Goal: Navigation & Orientation: Find specific page/section

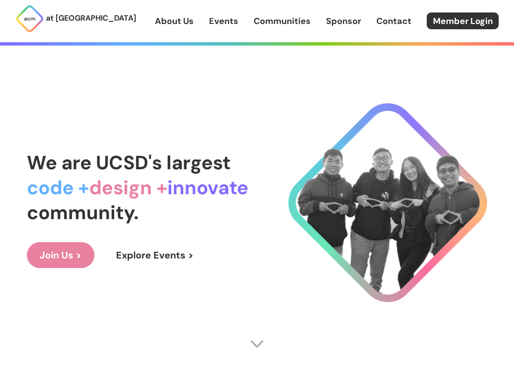
click at [164, 259] on link "Explore Events >" at bounding box center [154, 255] width 103 height 26
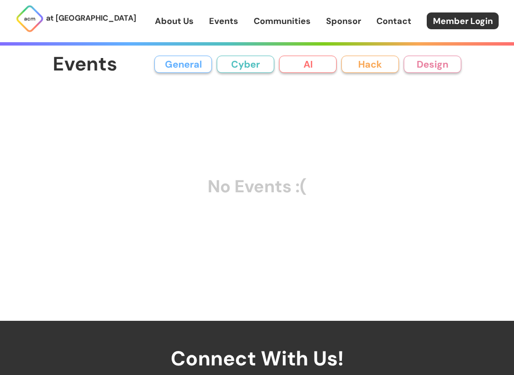
click at [198, 62] on button "General" at bounding box center [182, 64] width 57 height 17
click at [231, 66] on button "Cyber" at bounding box center [245, 64] width 57 height 17
click at [290, 66] on button "AI" at bounding box center [307, 64] width 57 height 17
click at [357, 57] on button "Hack" at bounding box center [369, 64] width 57 height 17
click at [422, 57] on button "Design" at bounding box center [431, 64] width 57 height 17
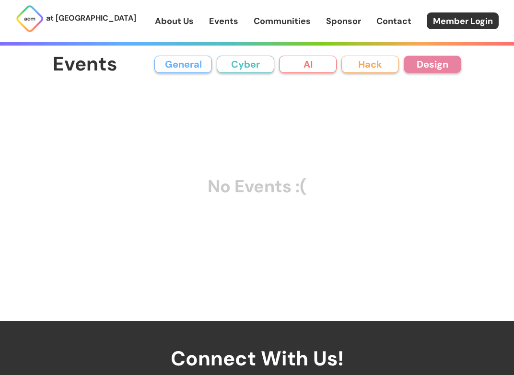
click at [289, 20] on link "Communities" at bounding box center [281, 21] width 57 height 12
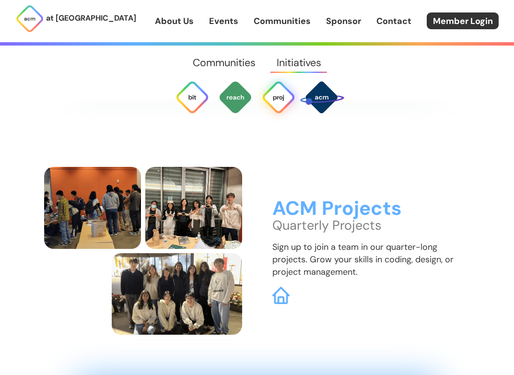
scroll to position [2476, 0]
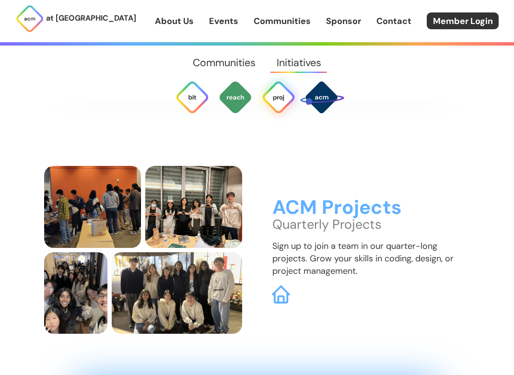
click at [283, 285] on img at bounding box center [281, 294] width 18 height 18
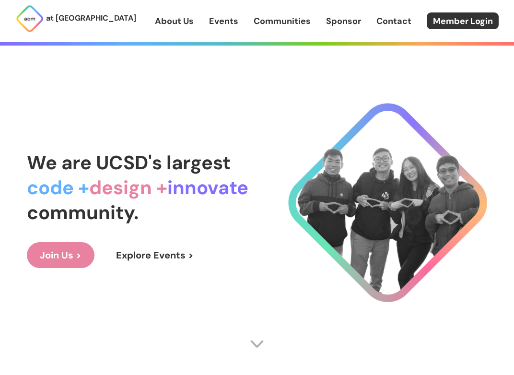
click at [222, 24] on link "Events" at bounding box center [223, 21] width 29 height 12
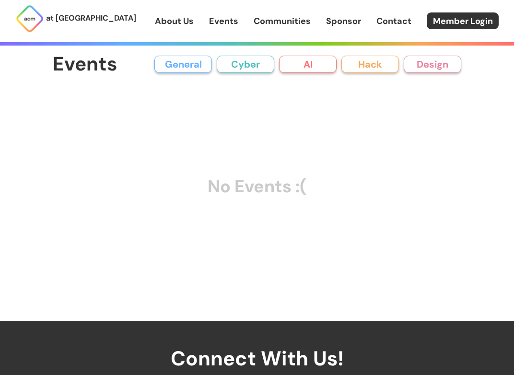
click at [184, 17] on link "About Us" at bounding box center [174, 21] width 39 height 12
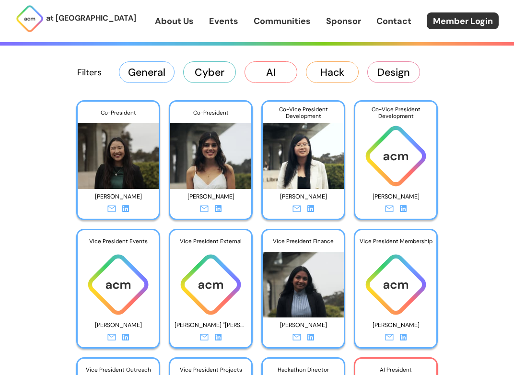
scroll to position [1511, 0]
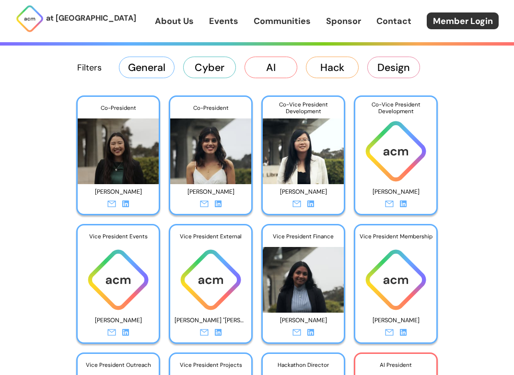
click at [160, 73] on button "General" at bounding box center [147, 67] width 56 height 21
click at [193, 71] on button "Cyber" at bounding box center [209, 67] width 53 height 21
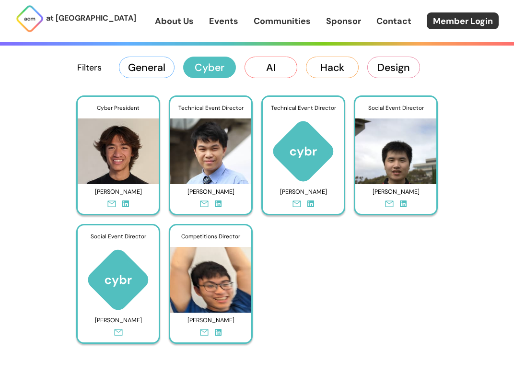
click at [272, 71] on button "AI" at bounding box center [270, 67] width 53 height 21
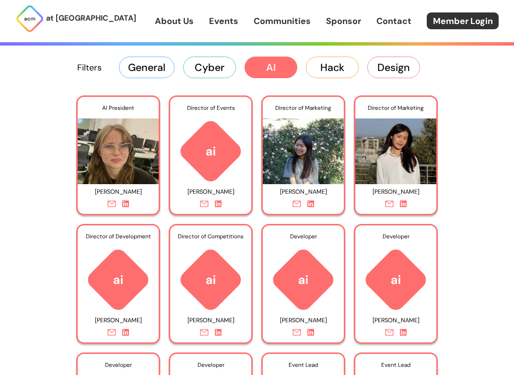
click at [340, 67] on button "Hack" at bounding box center [332, 67] width 53 height 21
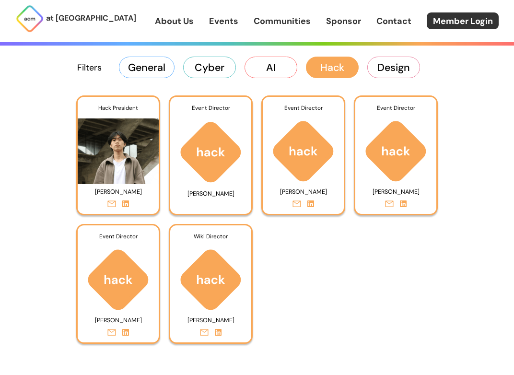
click at [394, 68] on button "Design" at bounding box center [393, 67] width 53 height 21
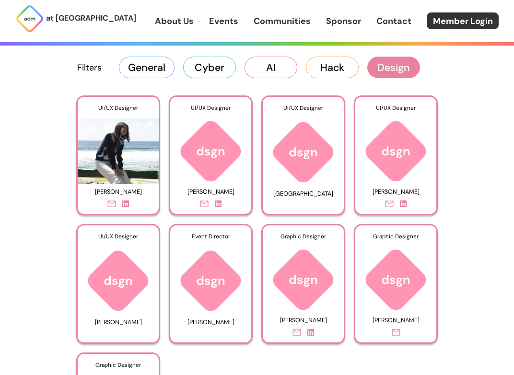
click at [159, 57] on button "General" at bounding box center [147, 67] width 56 height 21
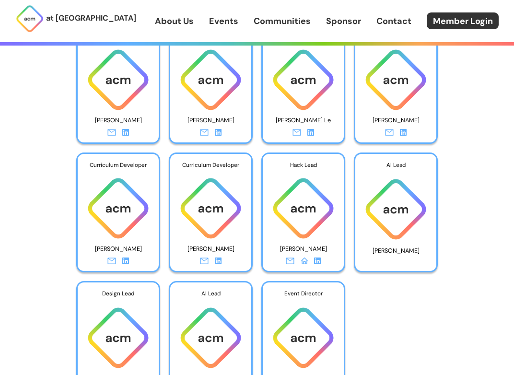
scroll to position [2878, 0]
